Goal: Information Seeking & Learning: Understand process/instructions

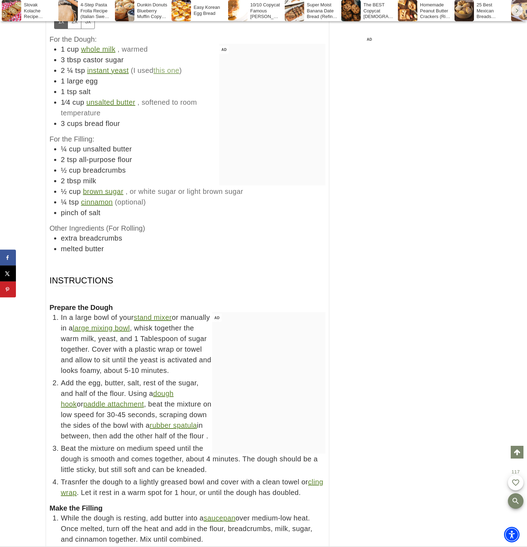
scroll to position [5234, 0]
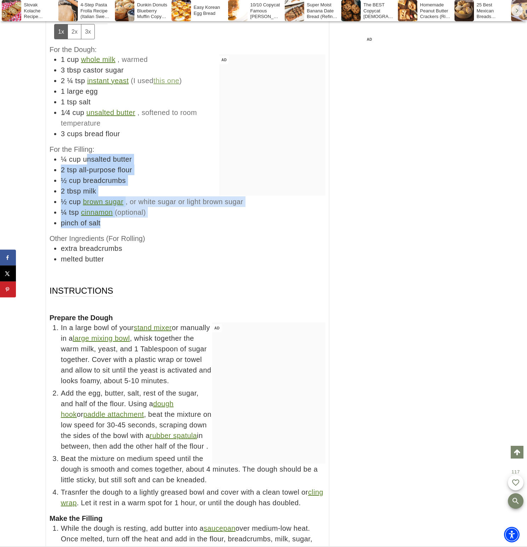
drag, startPoint x: 84, startPoint y: 151, endPoint x: 133, endPoint y: 218, distance: 83.1
click at [133, 218] on div "Ingredients 1x 2x 3x For the Dough: AD 1 cup whole milk , warmed 3 tbsp castor …" at bounding box center [188, 144] width 276 height 262
drag, startPoint x: 133, startPoint y: 218, endPoint x: 56, endPoint y: 145, distance: 105.9
click at [56, 145] on div "Ingredients 1x 2x 3x For the Dough: AD 1 cup whole milk , warmed 3 tbsp castor …" at bounding box center [188, 144] width 276 height 262
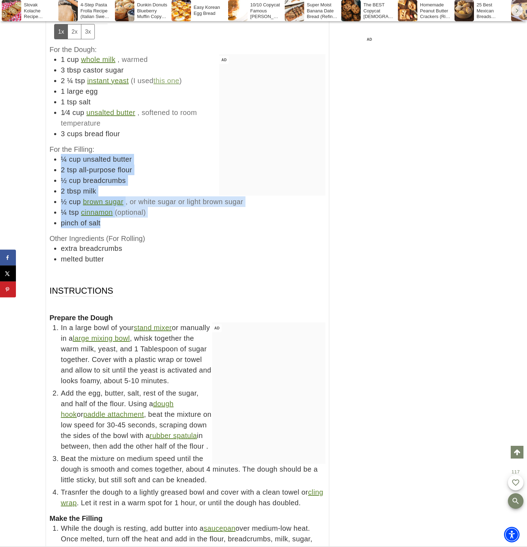
drag, startPoint x: 56, startPoint y: 145, endPoint x: 125, endPoint y: 215, distance: 98.1
click at [125, 215] on ul "¼ cup unsalted butter 2 tsp all-purpose flour ½ cup breadcrumbs 2 tbsp milk ½ c…" at bounding box center [188, 191] width 276 height 74
click at [125, 218] on li "pinch of salt" at bounding box center [193, 223] width 265 height 11
drag, startPoint x: 125, startPoint y: 215, endPoint x: 63, endPoint y: 152, distance: 87.9
click at [63, 154] on ul "¼ cup unsalted butter 2 tsp all-purpose flour ½ cup breadcrumbs 2 tbsp milk ½ c…" at bounding box center [188, 191] width 276 height 74
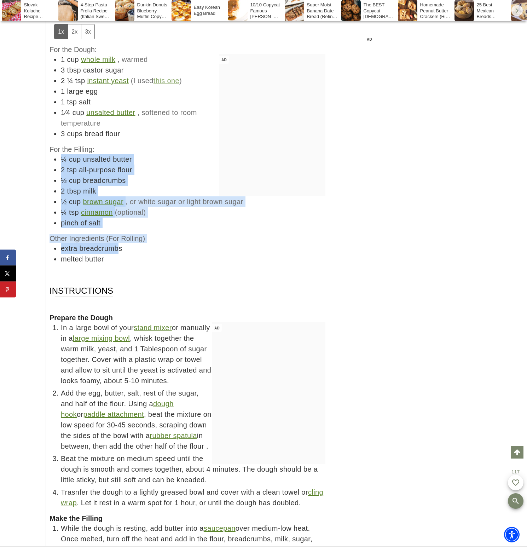
drag, startPoint x: 63, startPoint y: 152, endPoint x: 117, endPoint y: 237, distance: 100.4
click at [117, 237] on div "Ingredients 1x 2x 3x For the Dough: AD 1 cup whole milk , warmed 3 tbsp castor …" at bounding box center [188, 144] width 276 height 262
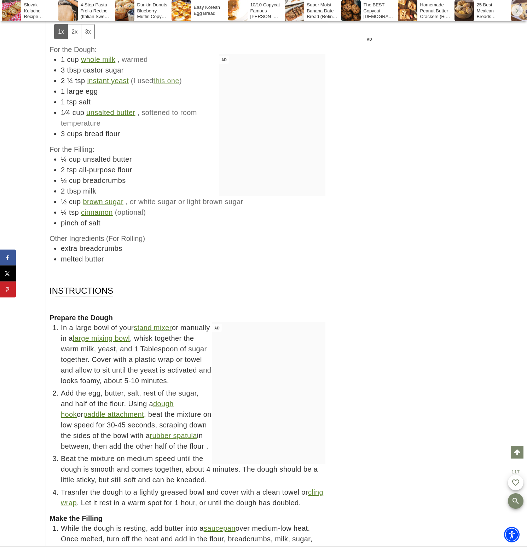
click at [117, 254] on li "melted butter" at bounding box center [193, 259] width 265 height 11
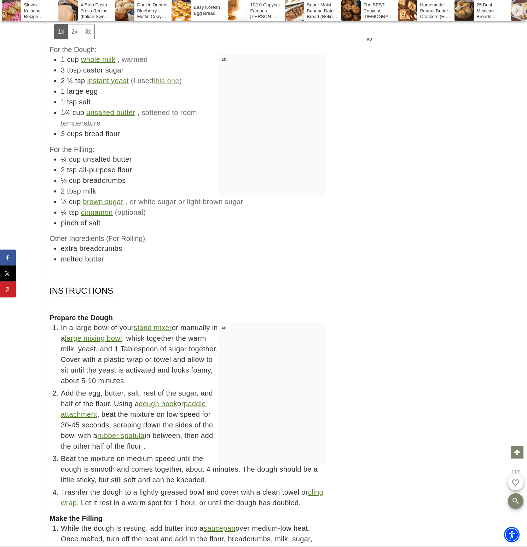
click at [413, 320] on div "AD" at bounding box center [417, 181] width 127 height 850
